Goal: Information Seeking & Learning: Get advice/opinions

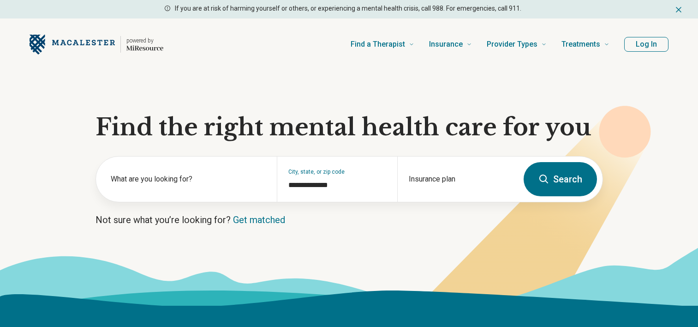
scroll to position [91, 0]
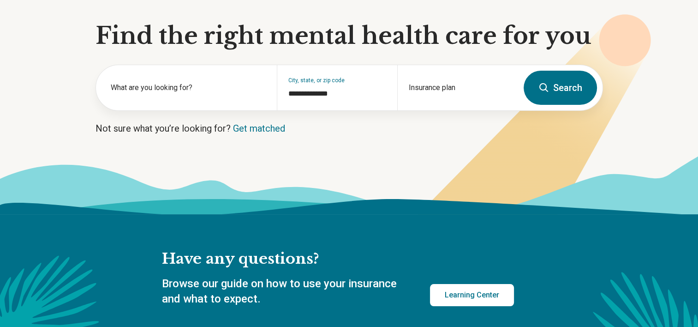
click at [151, 92] on label "What are you looking for?" at bounding box center [188, 87] width 155 height 11
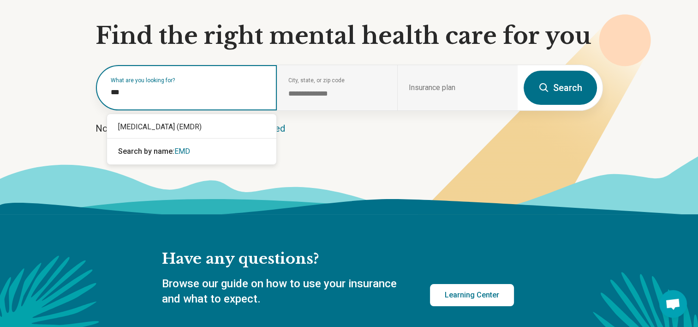
type input "****"
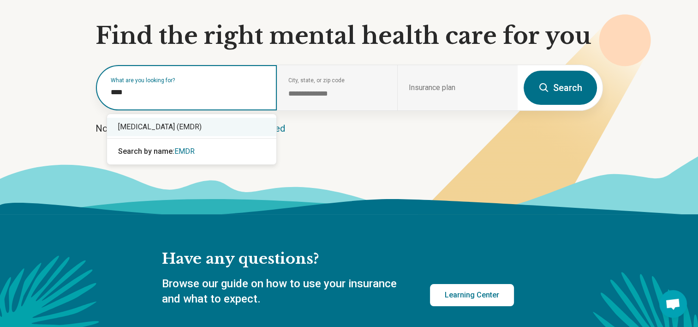
click at [146, 124] on div "[MEDICAL_DATA] (EMDR)" at bounding box center [191, 127] width 169 height 18
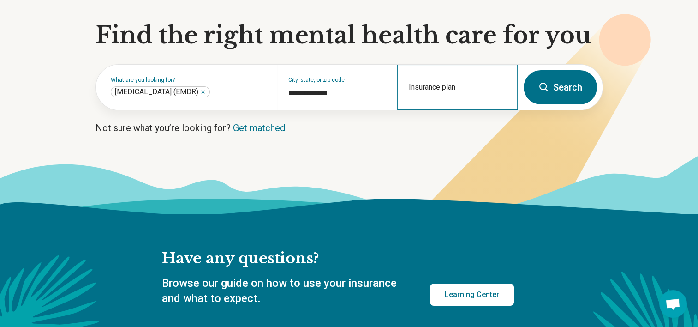
click at [437, 87] on div "Insurance plan" at bounding box center [457, 87] width 120 height 45
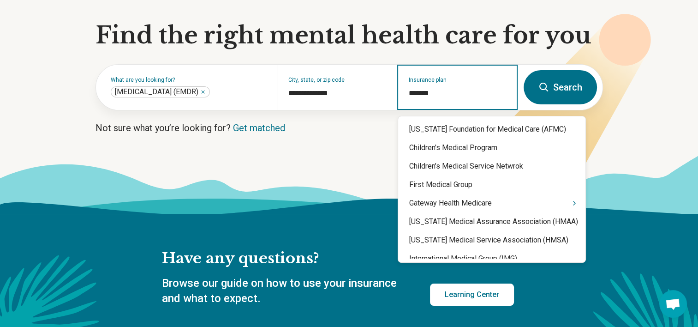
type input "********"
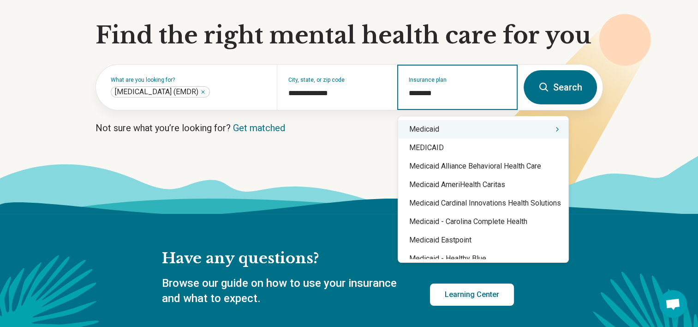
click at [437, 131] on div "Medicaid" at bounding box center [483, 129] width 170 height 18
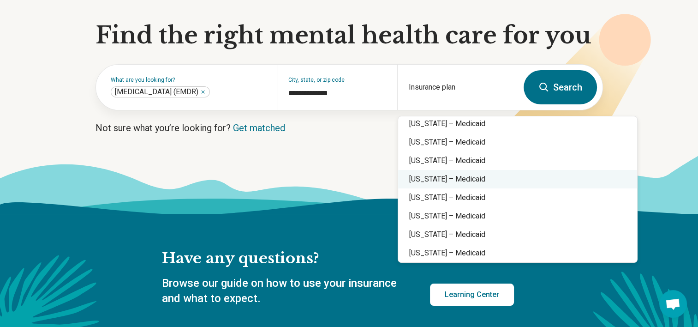
scroll to position [320, 0]
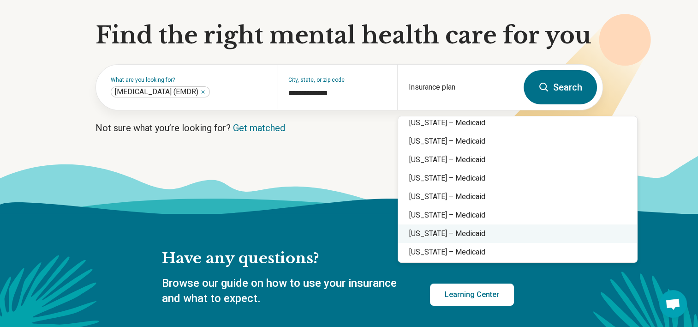
click at [423, 230] on div "[US_STATE] – Medicaid" at bounding box center [517, 233] width 239 height 18
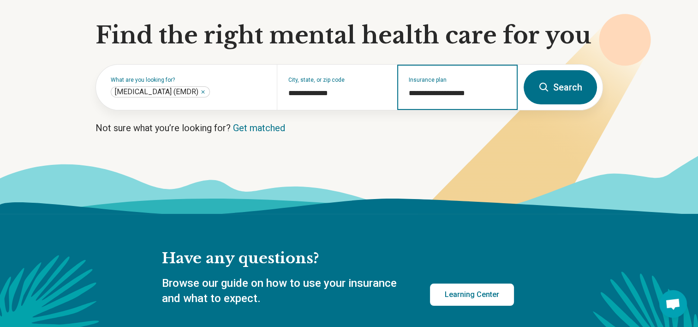
type input "**********"
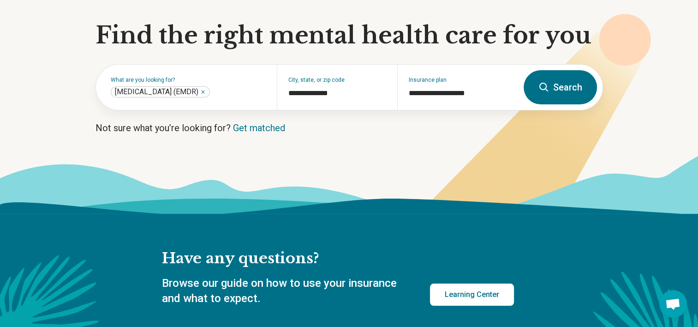
click at [561, 83] on button "Search" at bounding box center [560, 87] width 73 height 34
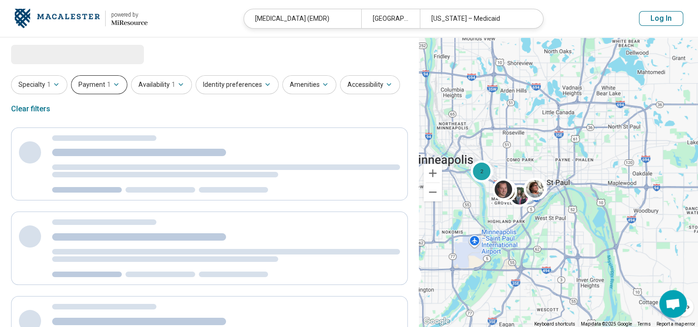
select select "***"
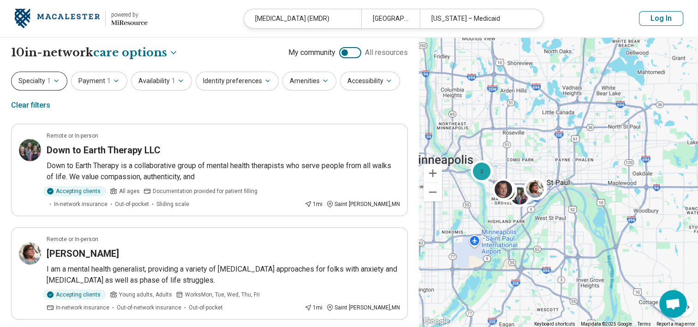
click at [50, 79] on span "1" at bounding box center [49, 81] width 4 height 10
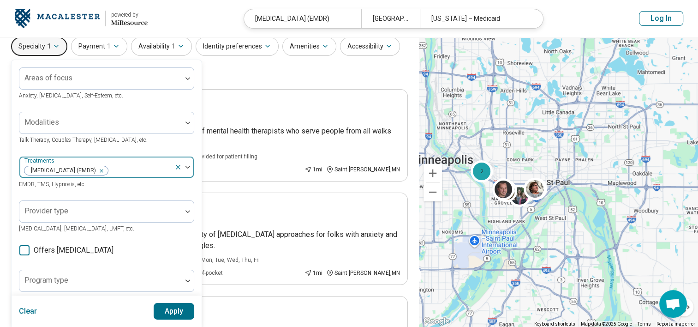
scroll to position [35, 0]
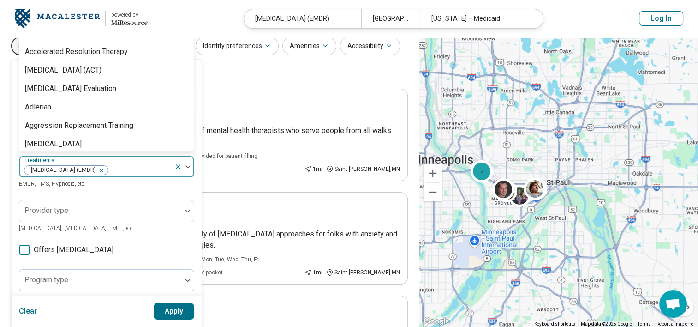
click at [122, 177] on div at bounding box center [140, 170] width 62 height 13
type input "******"
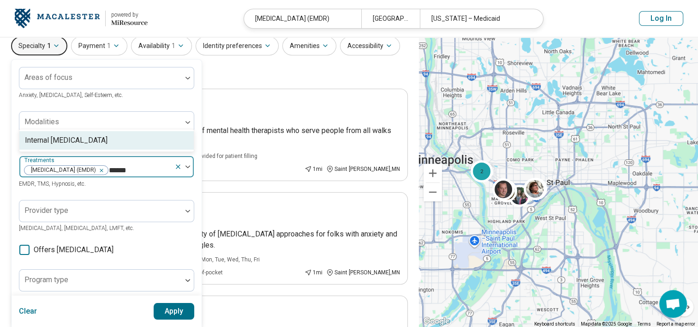
click at [77, 135] on div "Internal [MEDICAL_DATA]" at bounding box center [66, 140] width 83 height 11
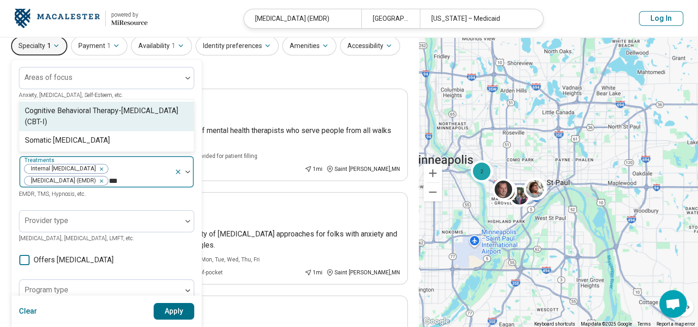
type input "****"
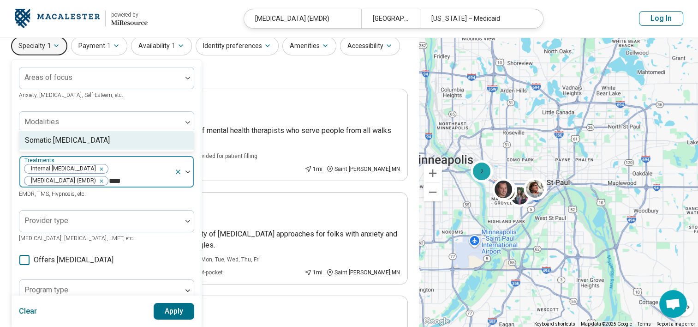
click at [71, 136] on div "Somatic [MEDICAL_DATA]" at bounding box center [67, 140] width 85 height 11
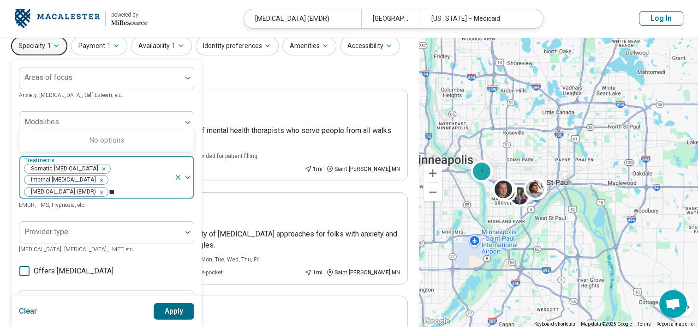
type input "*"
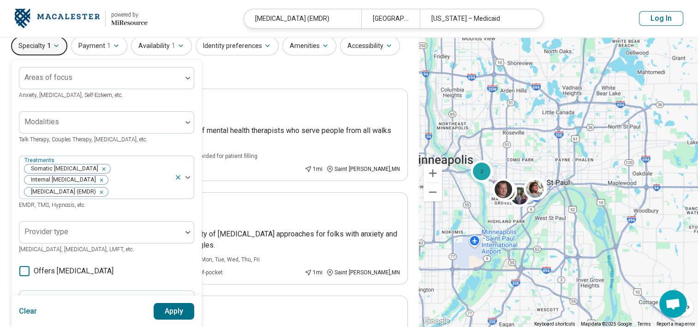
click at [175, 308] on button "Apply" at bounding box center [174, 311] width 41 height 17
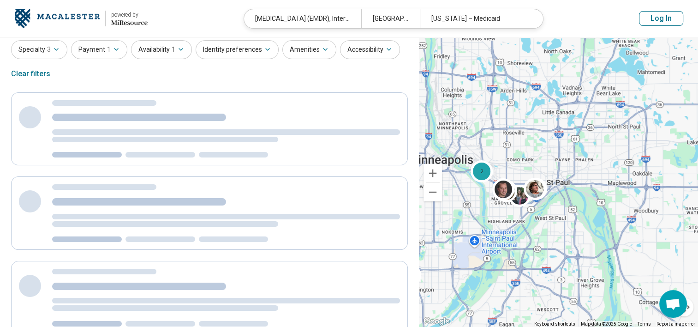
scroll to position [0, 0]
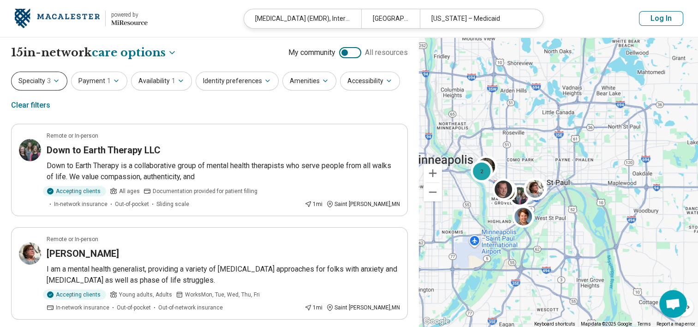
click at [47, 77] on span "3" at bounding box center [49, 81] width 4 height 10
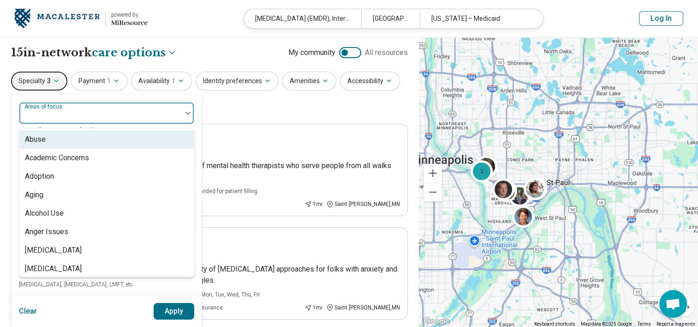
click at [88, 107] on div at bounding box center [100, 113] width 162 height 20
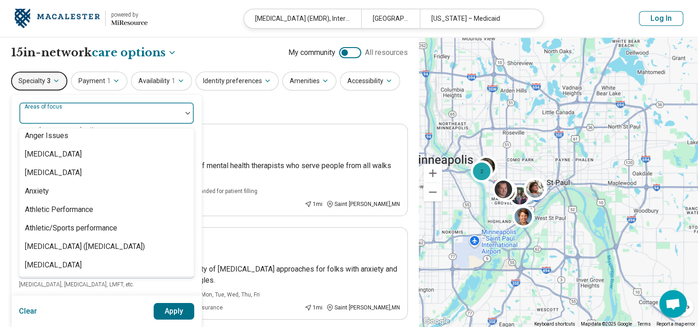
scroll to position [97, 0]
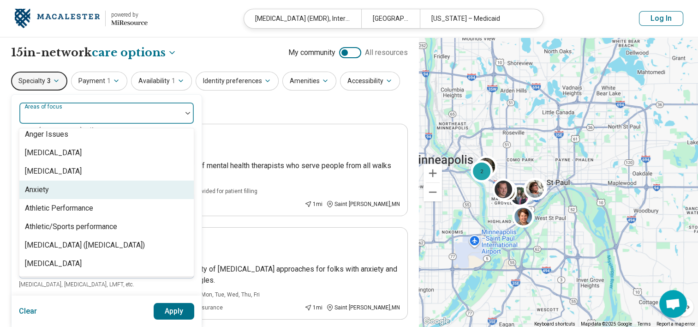
click at [59, 196] on div "Anxiety" at bounding box center [106, 189] width 174 height 18
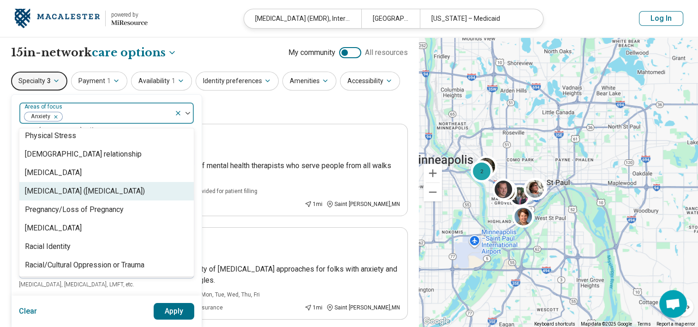
scroll to position [1288, 0]
click at [88, 191] on div "[MEDICAL_DATA] ([MEDICAL_DATA])" at bounding box center [85, 191] width 120 height 11
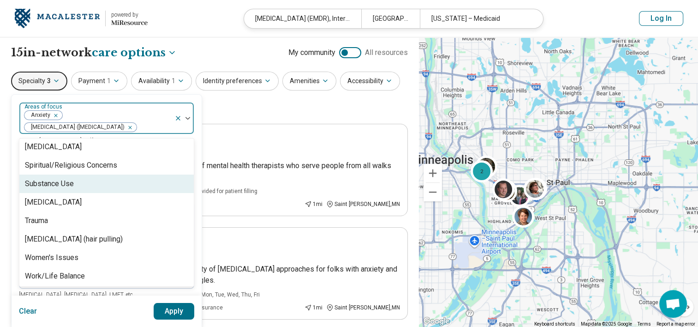
scroll to position [1687, 0]
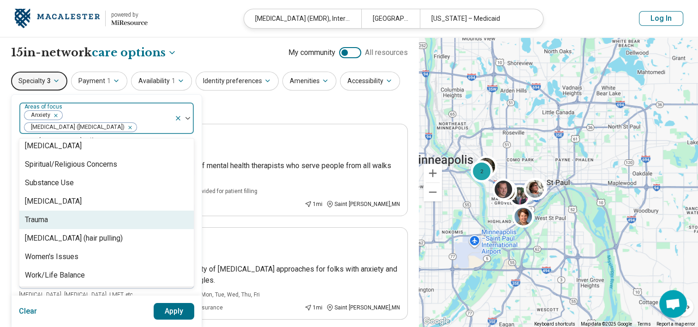
click at [64, 218] on div "Trauma" at bounding box center [106, 219] width 174 height 18
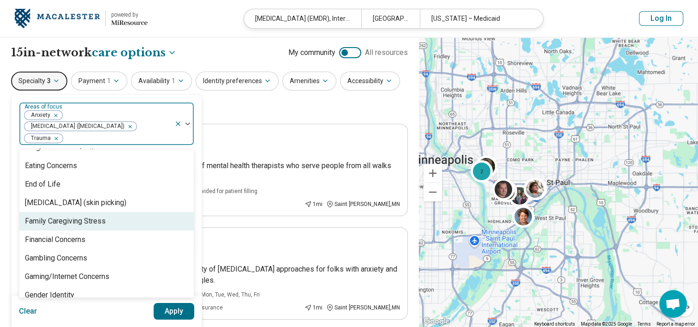
scroll to position [580, 0]
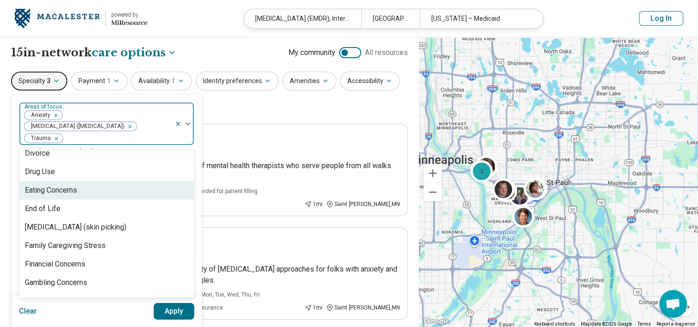
click at [83, 196] on div "Eating Concerns" at bounding box center [106, 190] width 174 height 18
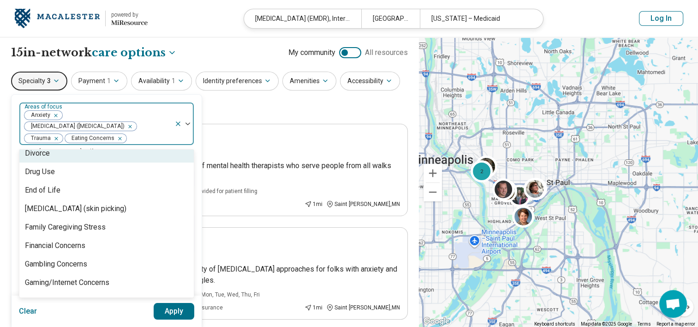
click at [120, 136] on div "Remove [object Object]" at bounding box center [118, 138] width 11 height 11
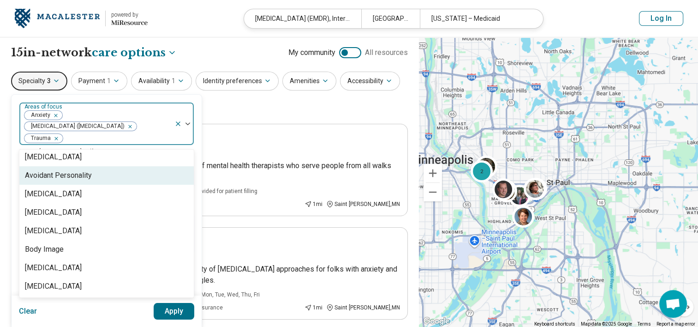
scroll to position [207, 0]
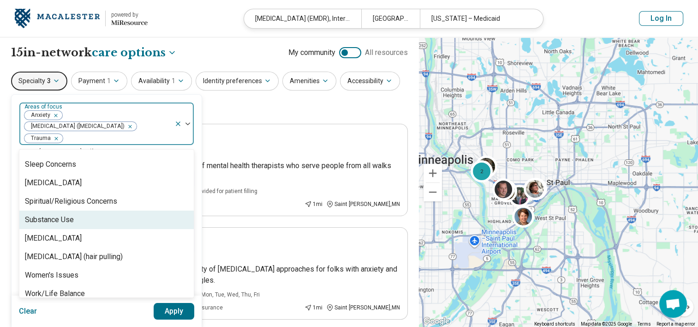
click at [108, 214] on div "Substance Use" at bounding box center [106, 219] width 174 height 18
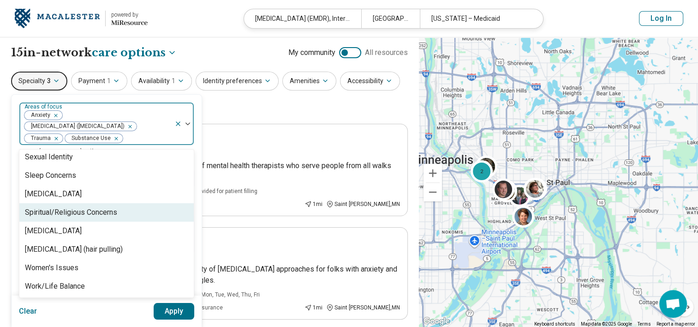
scroll to position [1650, 0]
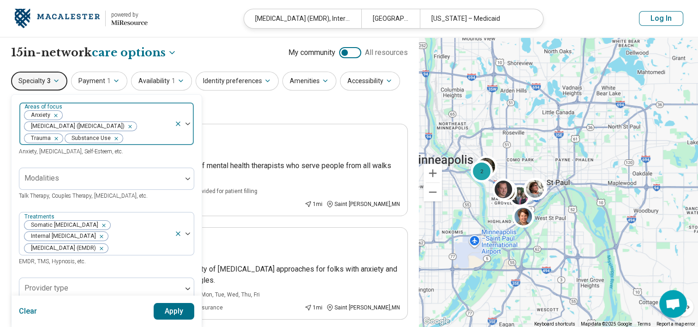
click at [170, 308] on button "Apply" at bounding box center [174, 311] width 41 height 17
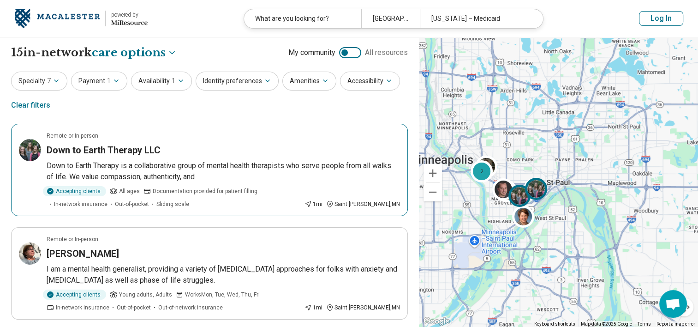
click at [207, 167] on p "Down to Earth Therapy is a collaborative group of mental health therapists who …" at bounding box center [223, 171] width 353 height 22
